Goal: Task Accomplishment & Management: Complete application form

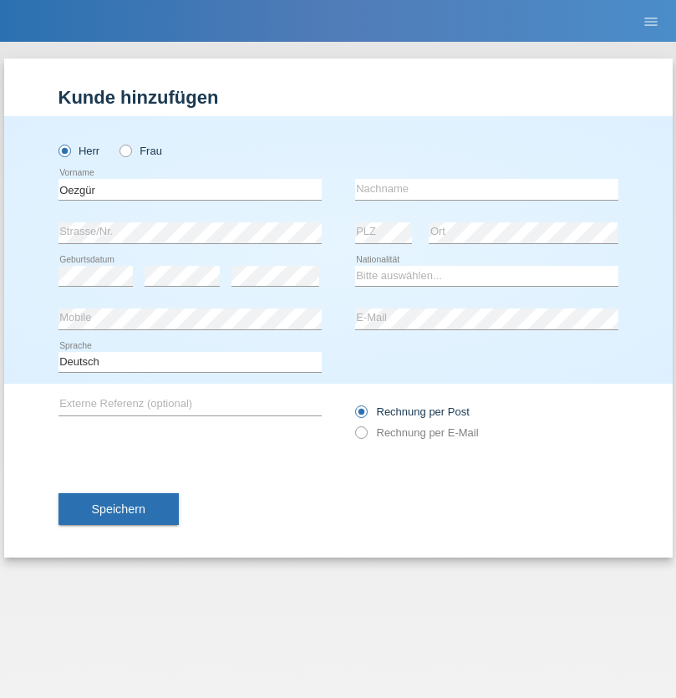
type input "Oezgür"
click at [486, 189] on input "text" at bounding box center [486, 189] width 263 height 21
type input "Halis"
select select "CH"
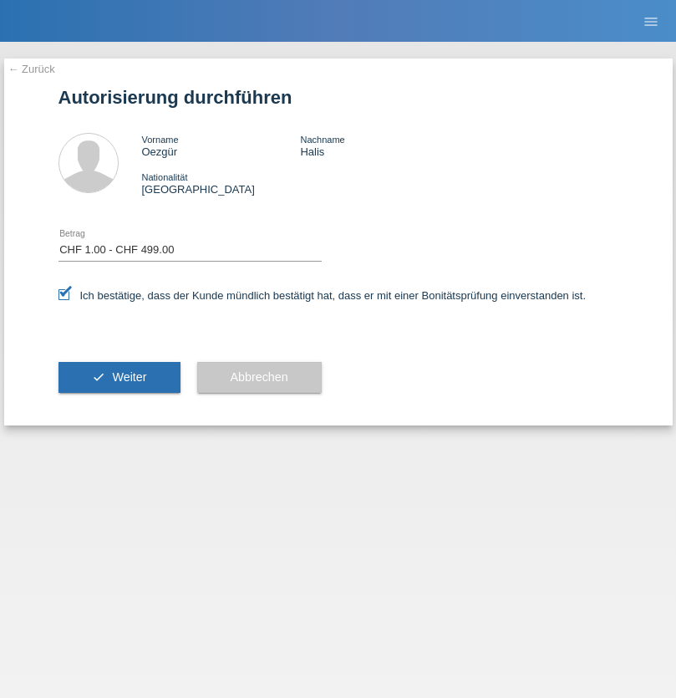
select select "1"
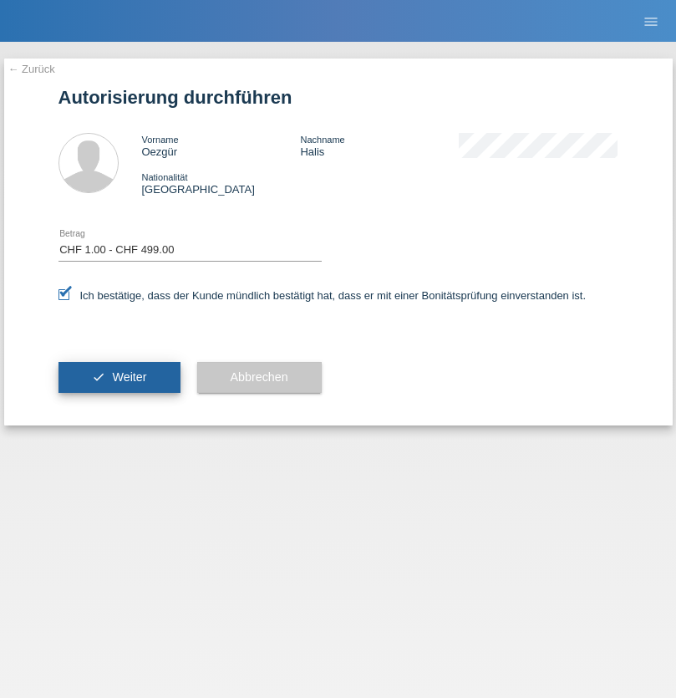
click at [119, 377] on span "Weiter" at bounding box center [129, 376] width 34 height 13
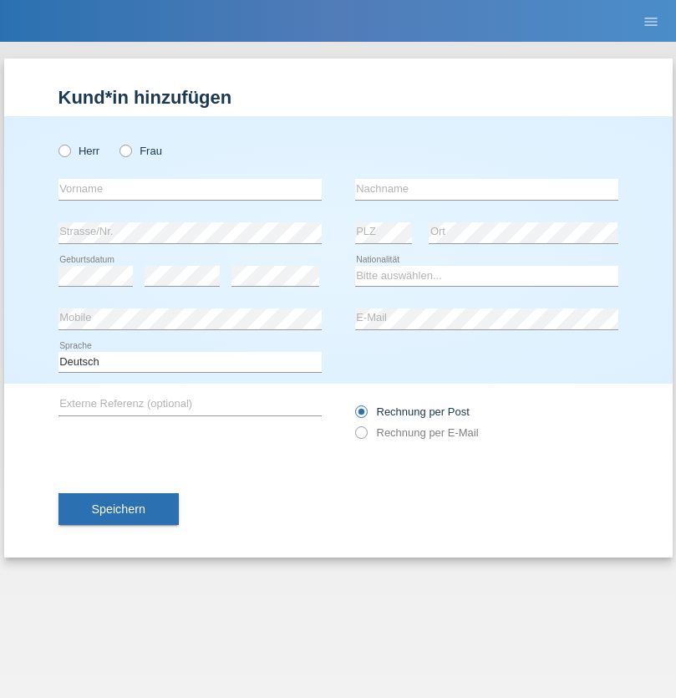
radio input "true"
click at [190, 189] on input "text" at bounding box center [189, 189] width 263 height 21
type input "Adna"
click at [486, 189] on input "text" at bounding box center [486, 189] width 263 height 21
type input "Kljajic"
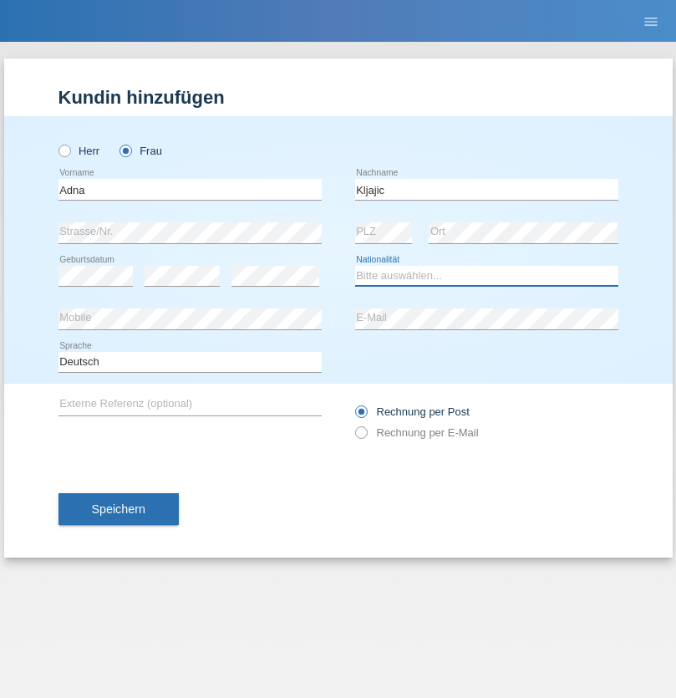
select select "BA"
select select "C"
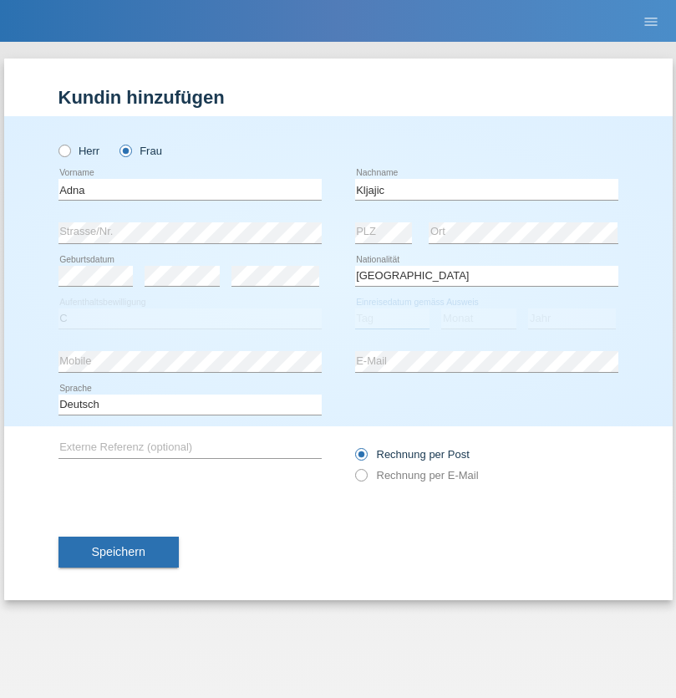
select select "09"
select select "2002"
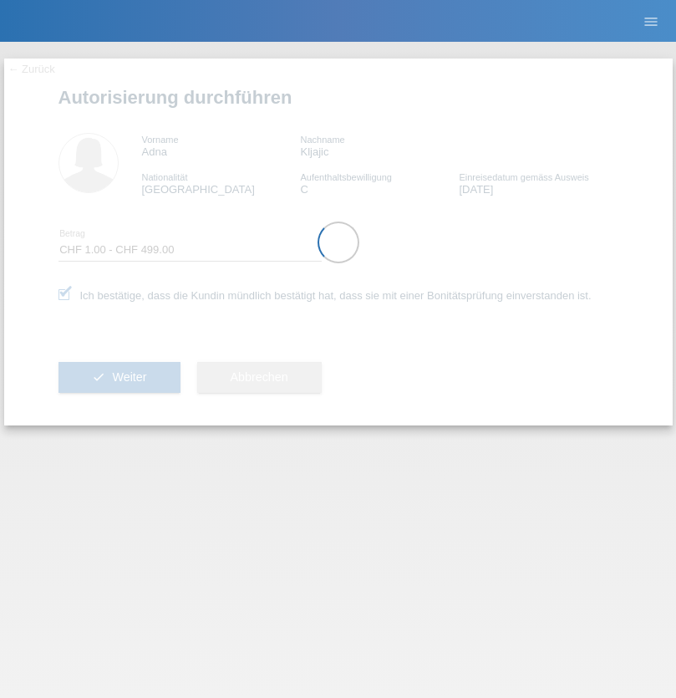
select select "1"
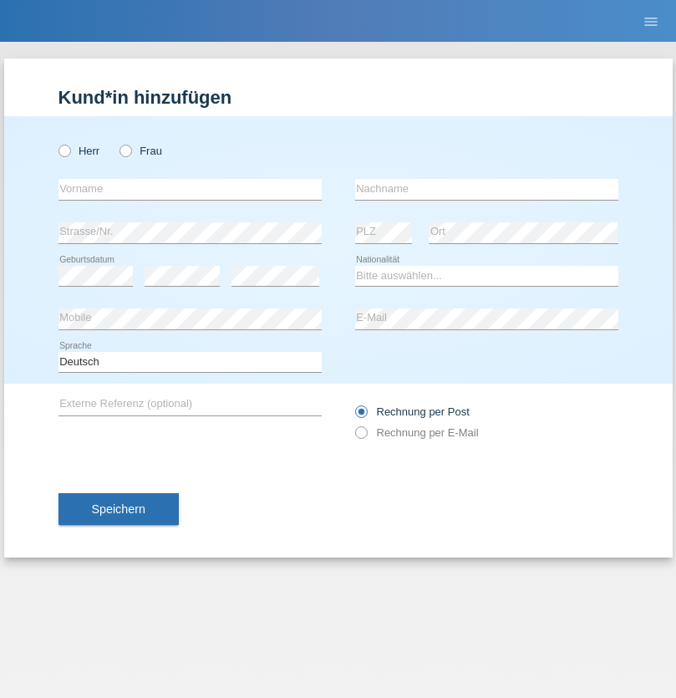
radio input "true"
click at [190, 189] on input "text" at bounding box center [189, 189] width 263 height 21
type input "[PERSON_NAME]"
click at [486, 189] on input "text" at bounding box center [486, 189] width 263 height 21
type input "Pezzutto"
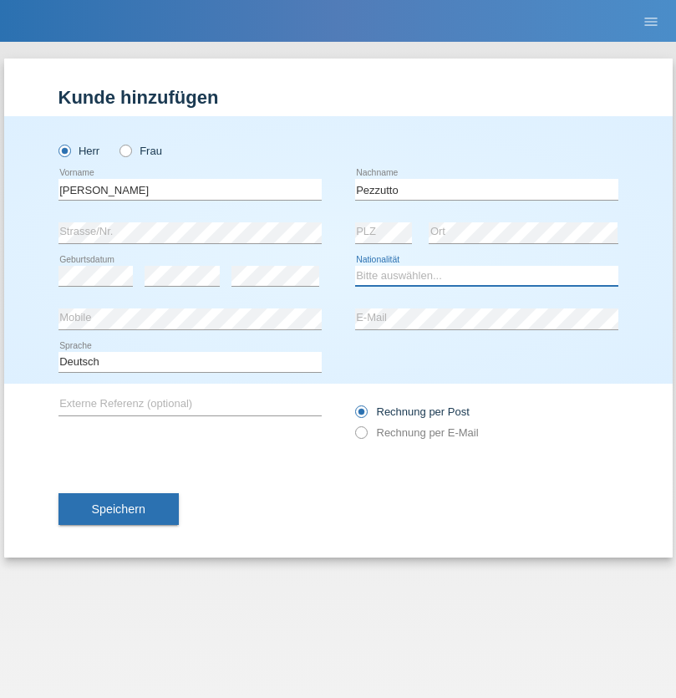
select select "CH"
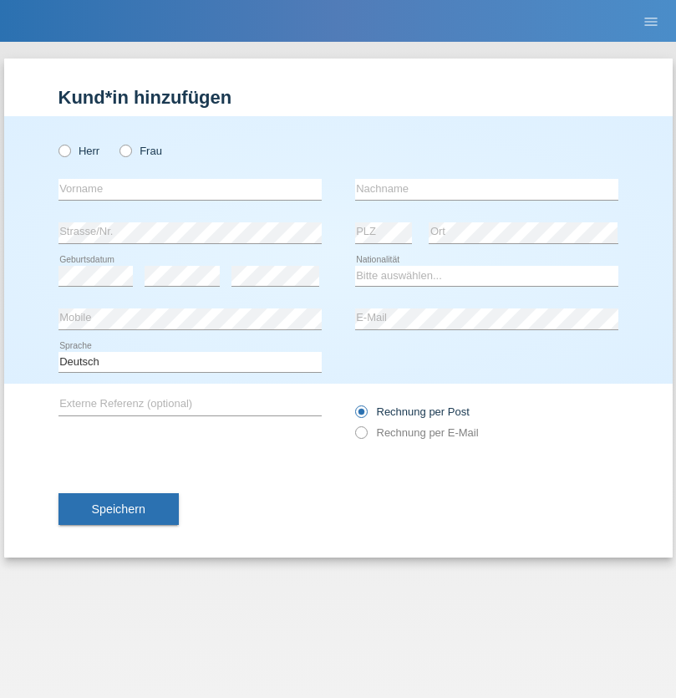
radio input "true"
click at [190, 189] on input "text" at bounding box center [189, 189] width 263 height 21
type input "[PERSON_NAME]"
click at [486, 189] on input "text" at bounding box center [486, 189] width 263 height 21
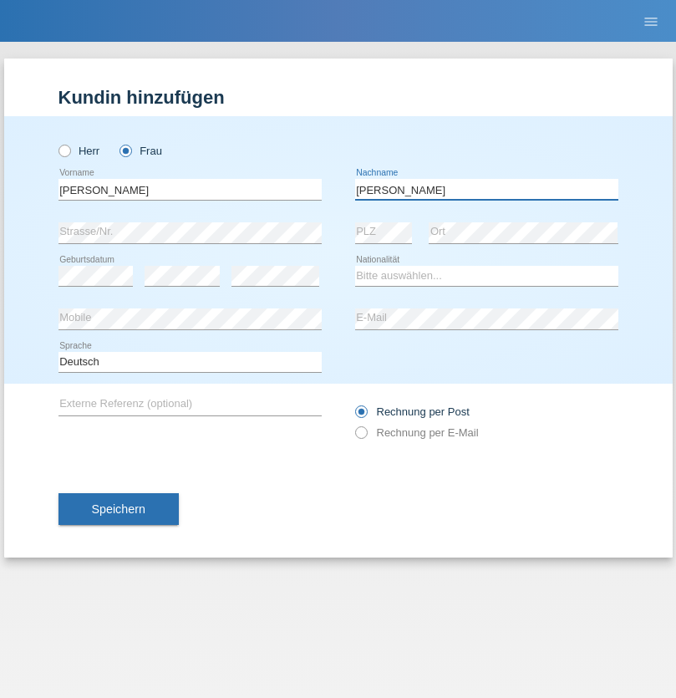
type input "[PERSON_NAME]"
select select "CH"
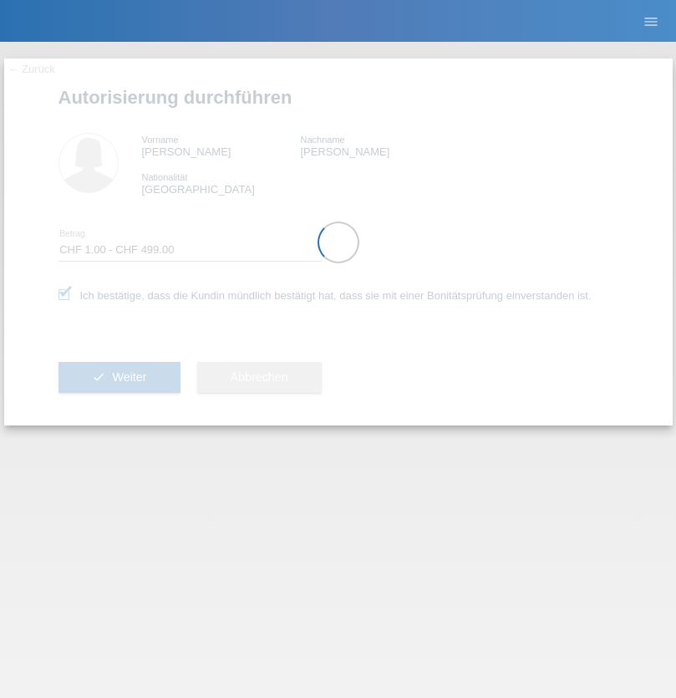
select select "1"
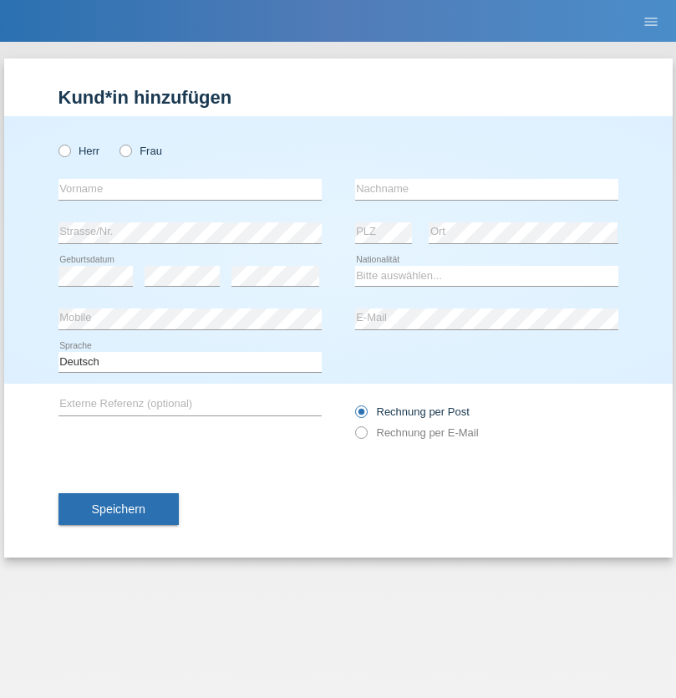
radio input "true"
click at [190, 189] on input "text" at bounding box center [189, 189] width 263 height 21
type input "Denis"
click at [486, 189] on input "text" at bounding box center [486, 189] width 263 height 21
type input "Zabodaev"
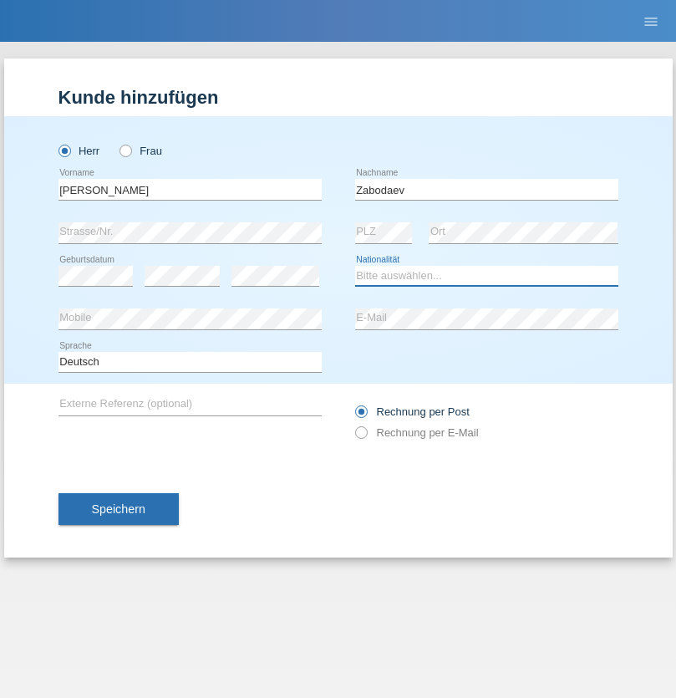
select select "RU"
select select "C"
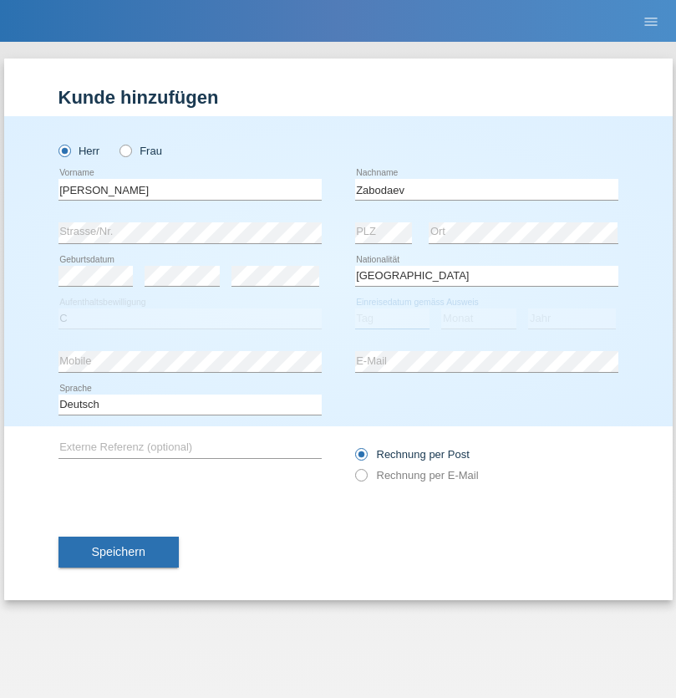
select select "10"
select select "06"
select select "2021"
